Goal: Check status: Check status

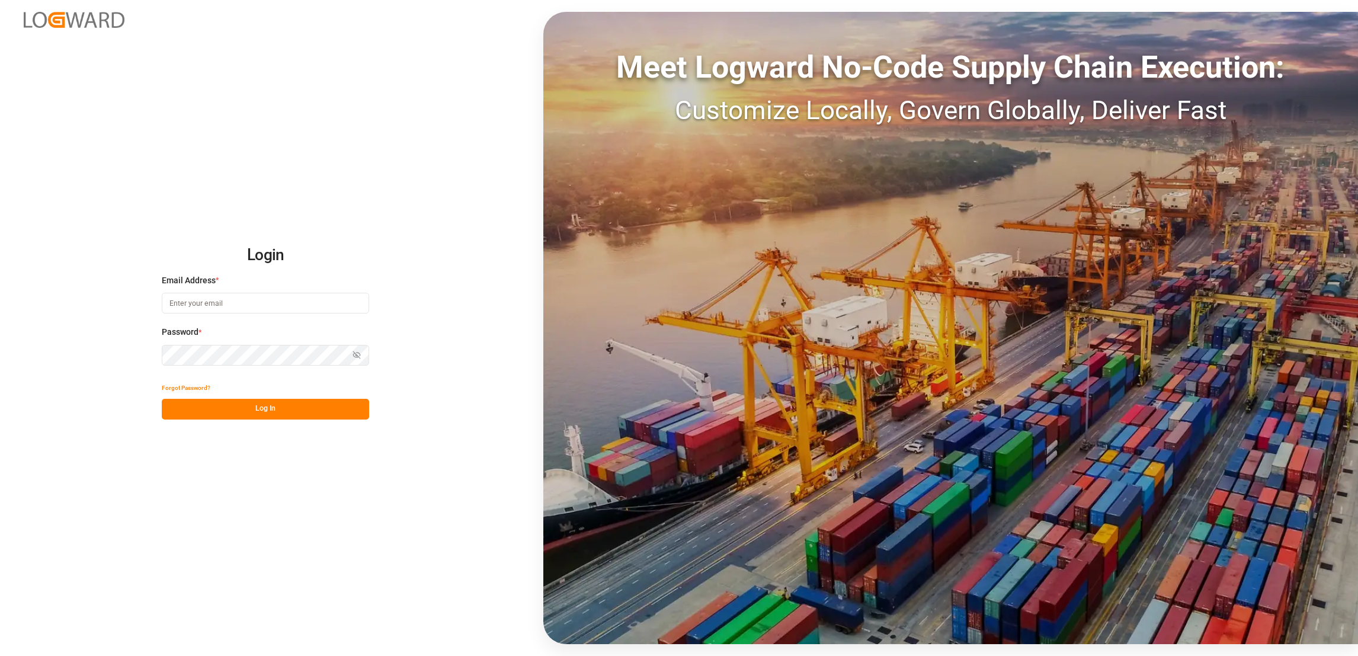
click at [318, 302] on input at bounding box center [265, 303] width 207 height 21
type input "e.lai@lodec.asia"
click at [307, 412] on button "Log In" at bounding box center [265, 409] width 207 height 21
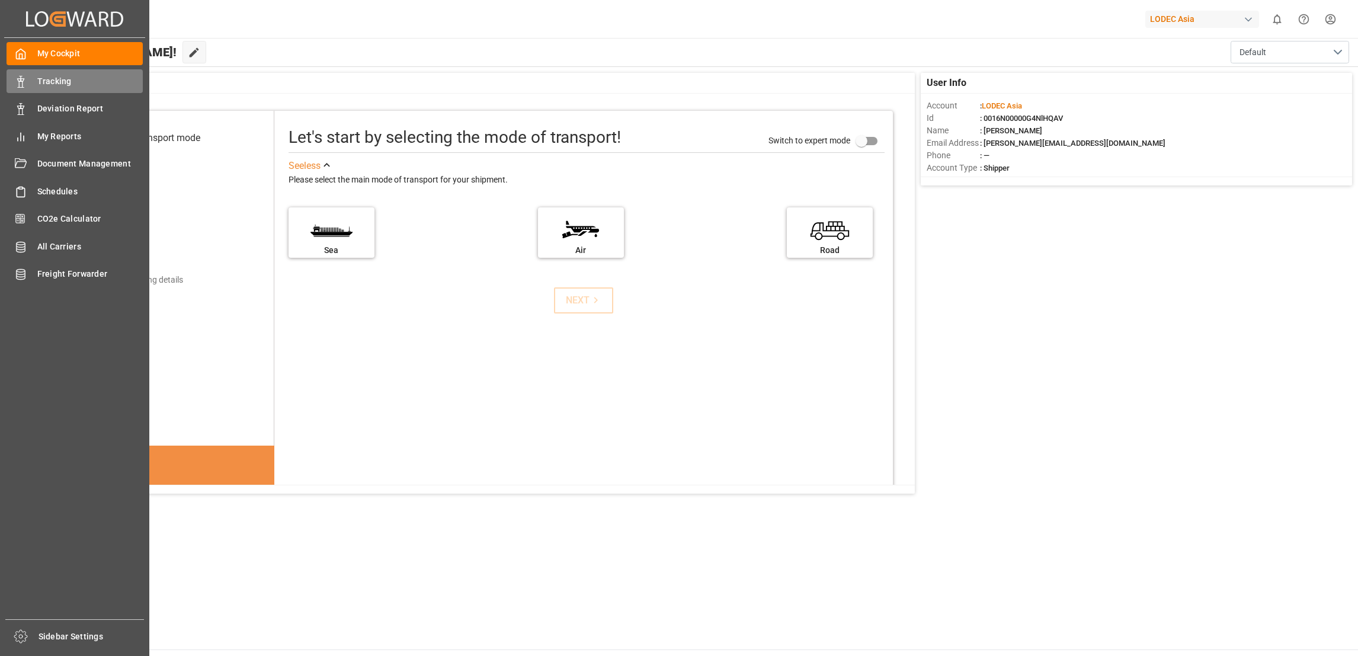
click at [52, 82] on span "Tracking" at bounding box center [90, 81] width 106 height 12
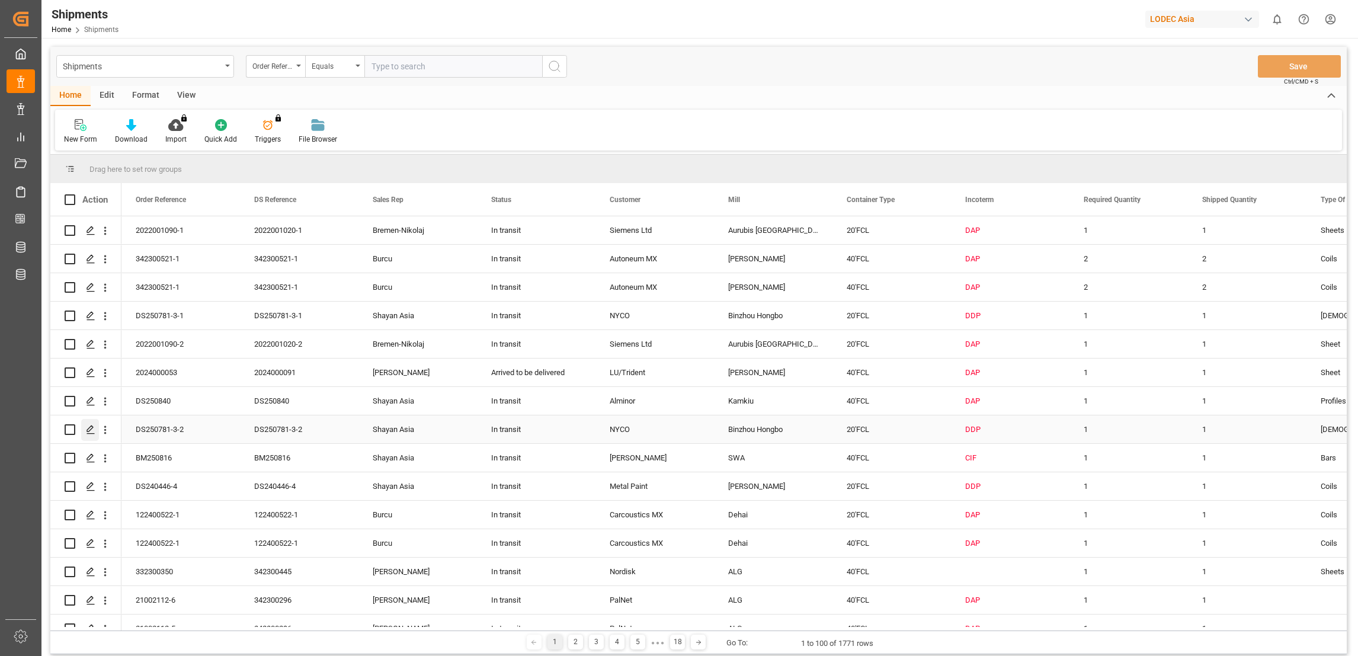
click at [92, 431] on icon "Press SPACE to select this row." at bounding box center [90, 429] width 9 height 9
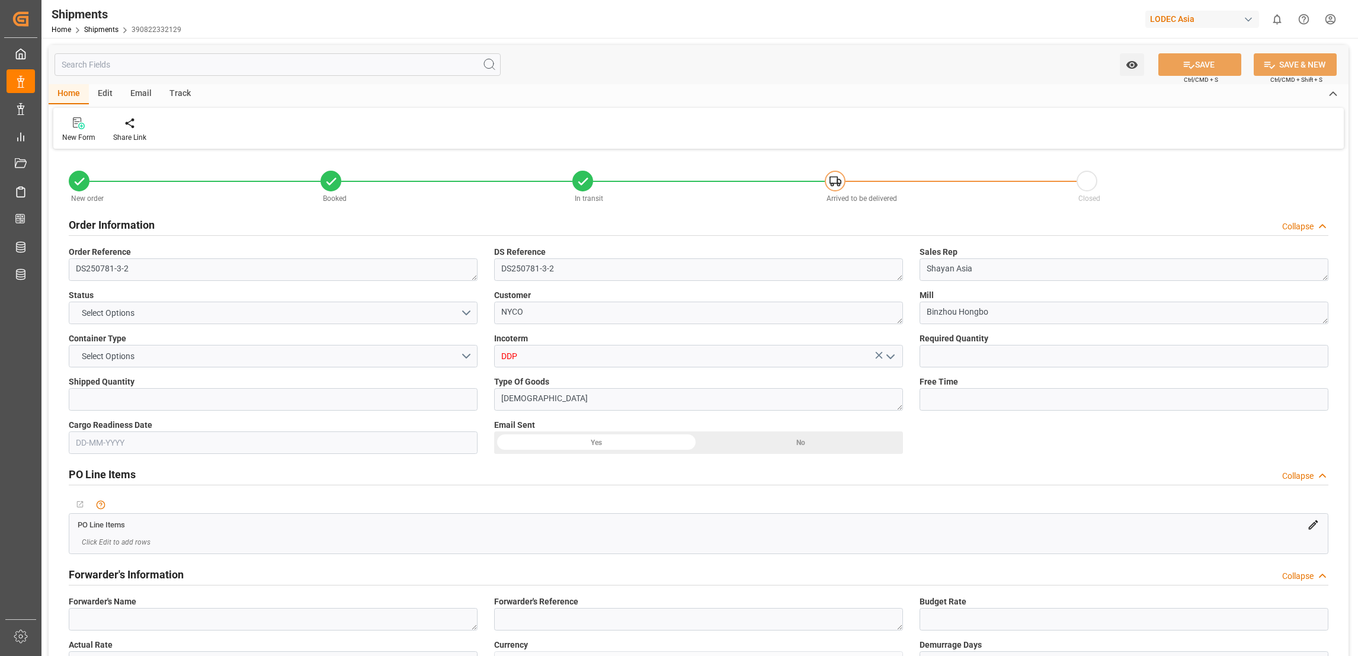
type input "1"
type input "9619919"
type input "CNQDG"
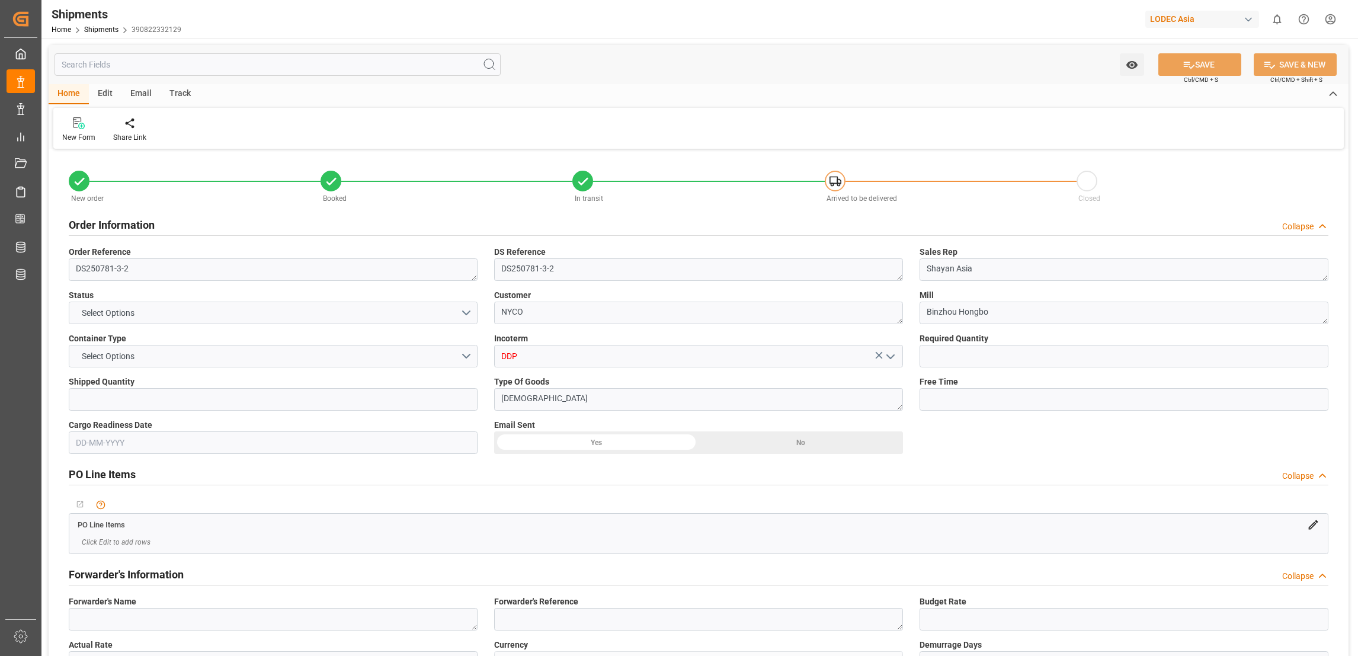
type input "NLRTM"
type input "CNQDG"
type input "NLRTM"
type input "9708875"
type input "25-08-2025 03:25"
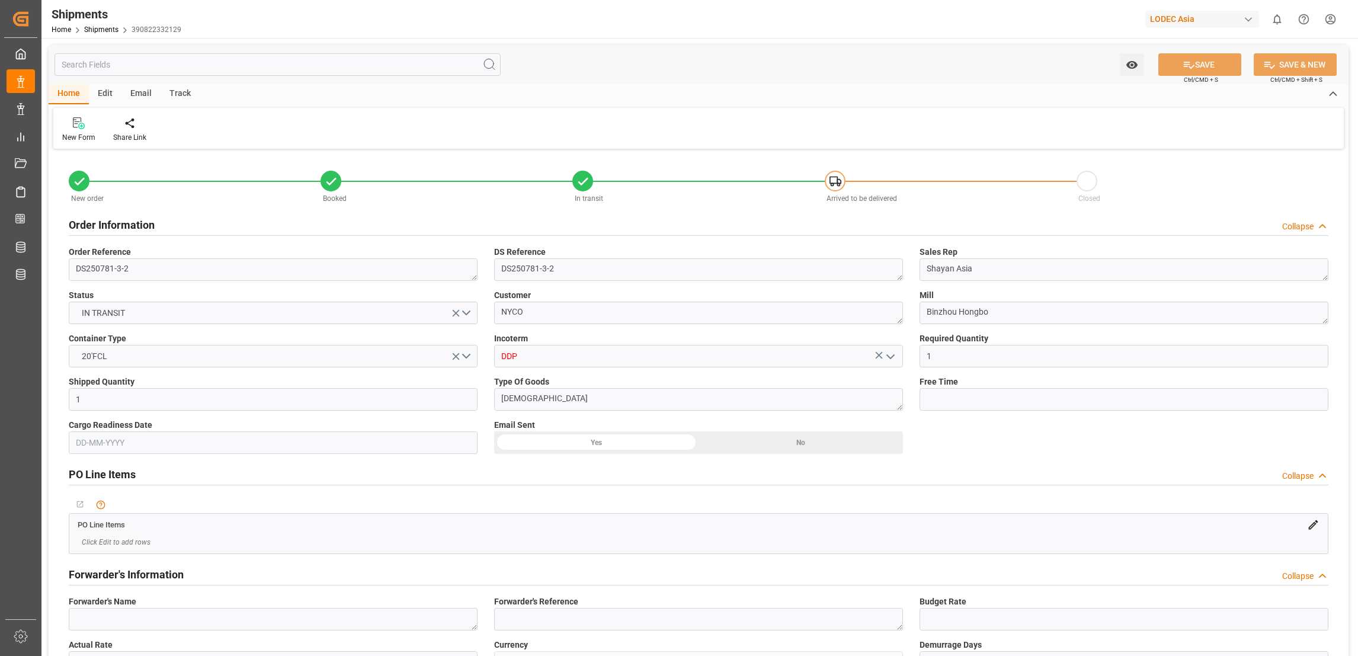
type input "27-08-2025 17:00"
type input "27-08-2025 18:34"
type input "06-10-2025 12:00"
type input "20-08-2025 22:27"
type input "26-08-2025 14:14"
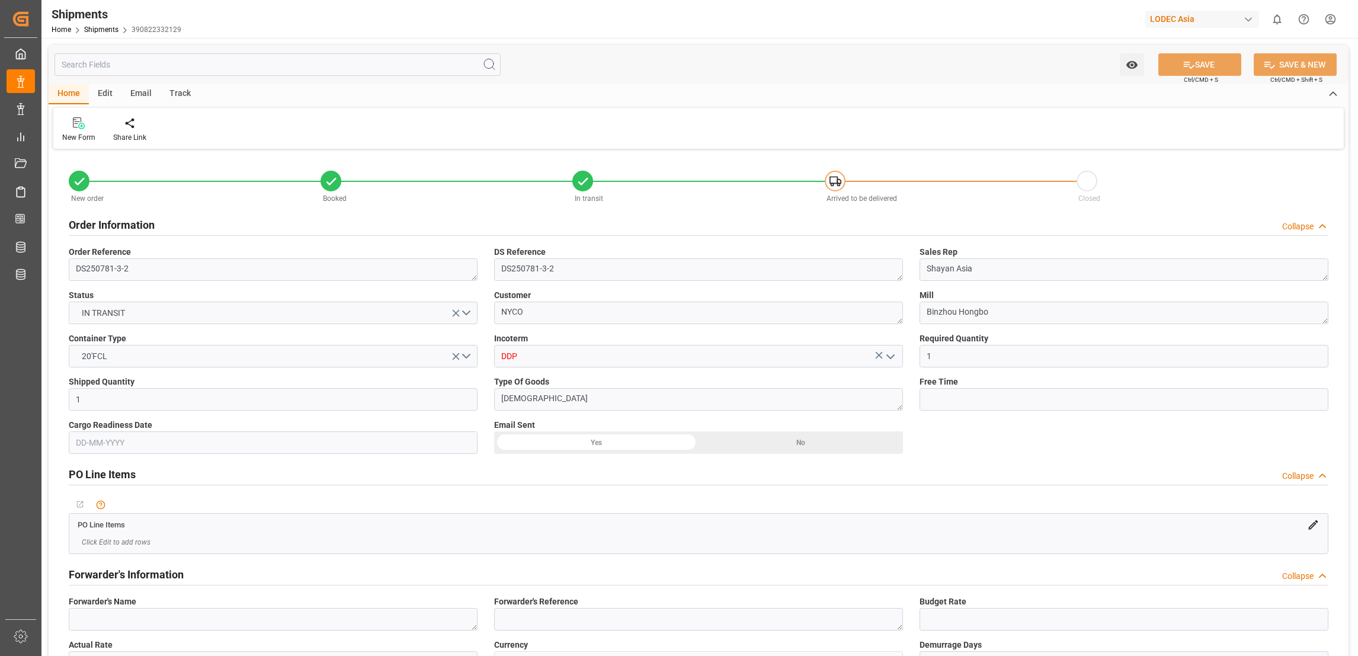
type input "27-08-2025 17:00"
type input "27-08-2025 19:11"
type input "03-09-2025 22:00"
type input "04-09-2025 15:11"
type input "08-09-2025 06:00"
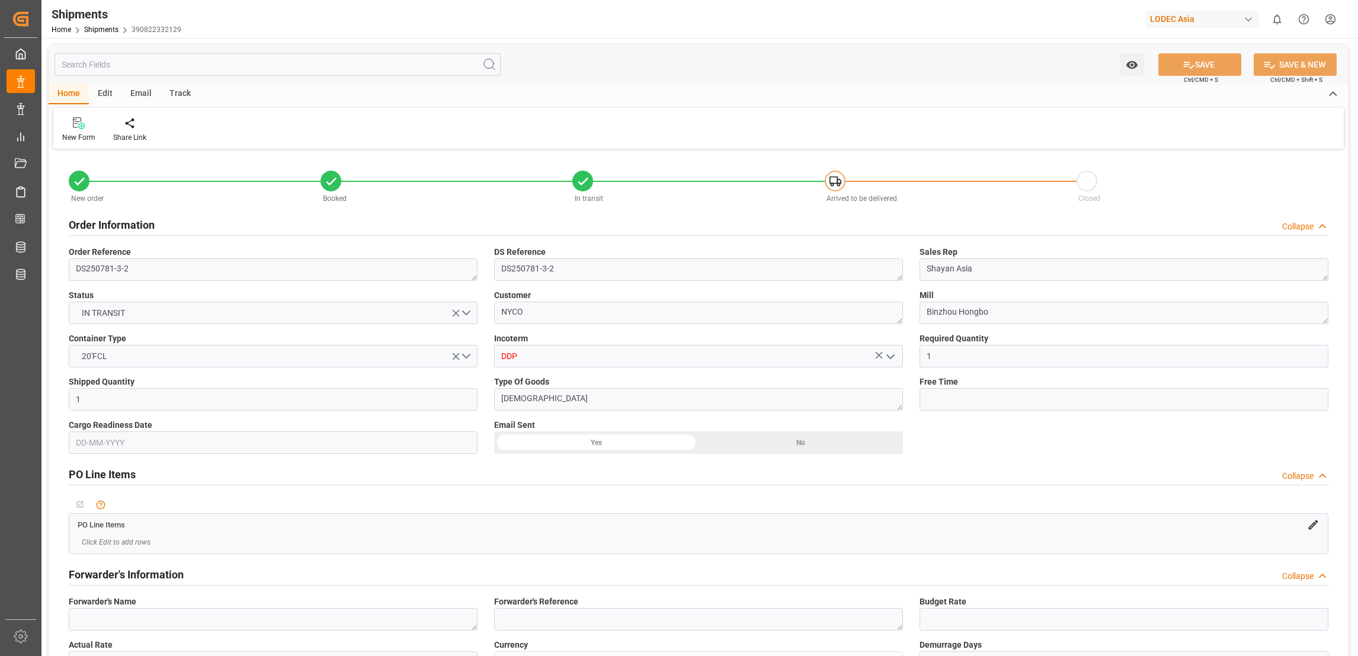
type input "06-10-2025 12:00"
type input "07-10-2025 11:20"
type input "11-10-2025 11:20"
click at [179, 88] on div "Track" at bounding box center [180, 94] width 39 height 20
click at [74, 138] on div "Tracking" at bounding box center [76, 137] width 28 height 11
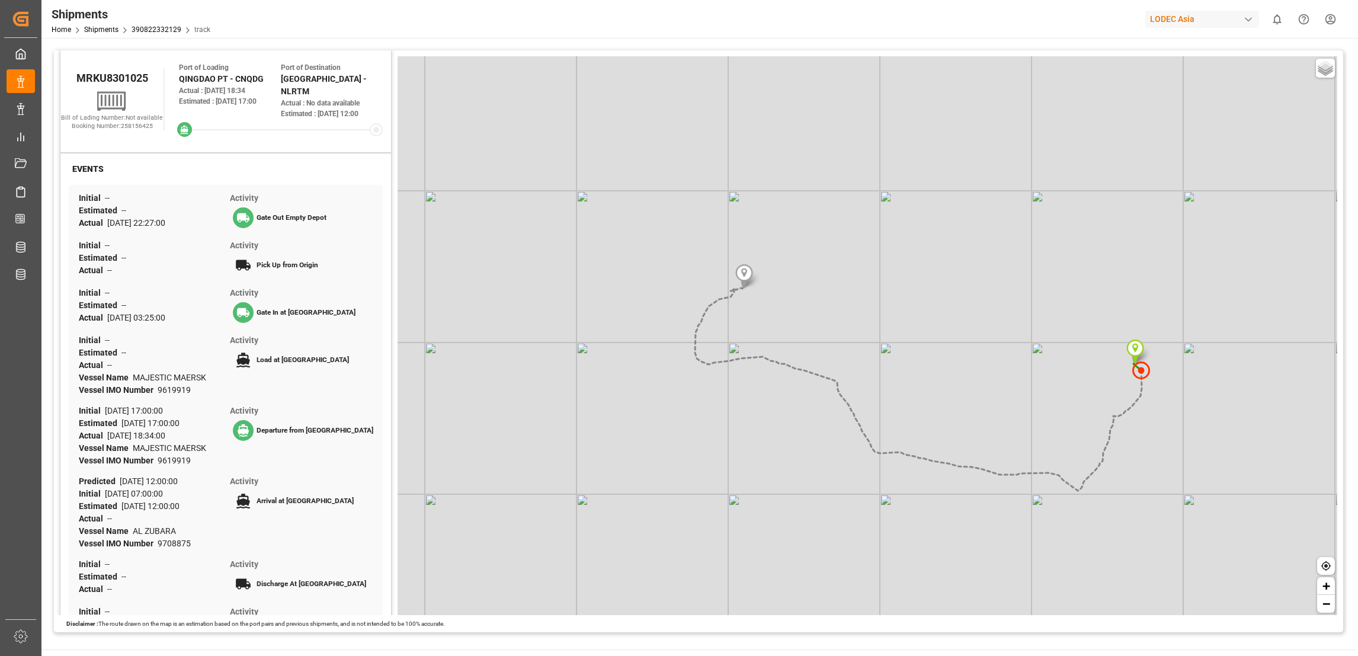
scroll to position [241, 0]
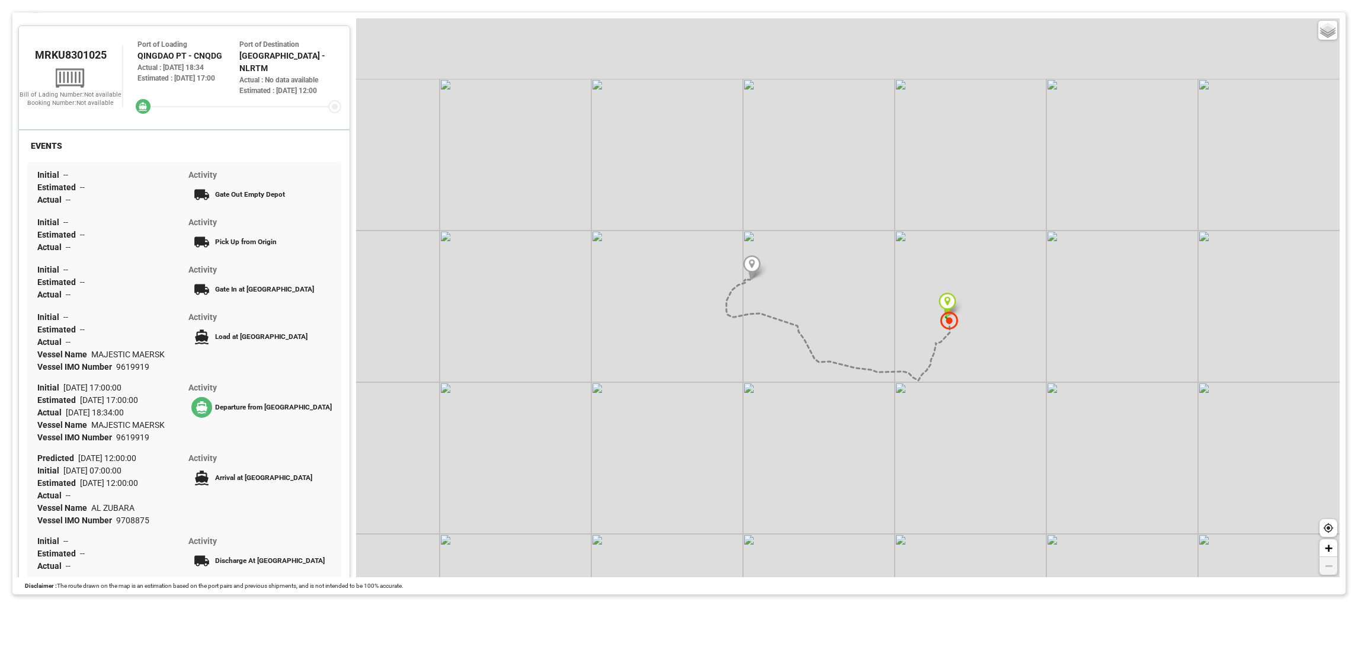
scroll to position [226, 0]
